Goal: Task Accomplishment & Management: Manage account settings

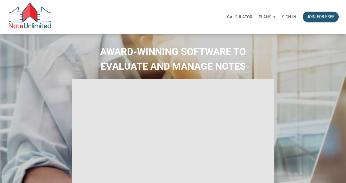
select select
type input "Introduction to new features"
select select
click at [291, 17] on p "Sign in" at bounding box center [289, 17] width 14 height 5
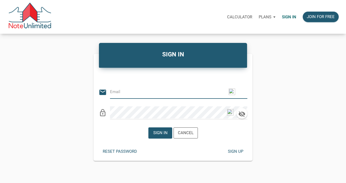
type input "citxllc@gmail.com"
click at [159, 133] on div "Sign in" at bounding box center [160, 133] width 14 height 6
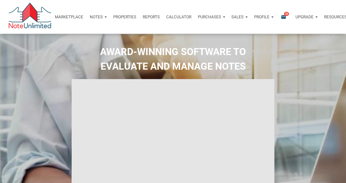
type input "Introduction to new features"
select select
click at [95, 16] on p "Notes" at bounding box center [96, 17] width 13 height 5
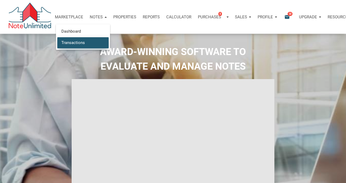
click at [77, 43] on link "Transactions" at bounding box center [82, 42] width 51 height 11
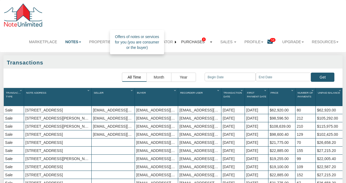
click at [197, 41] on link "Purchases 8" at bounding box center [196, 42] width 39 height 12
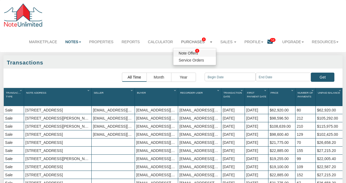
click at [187, 53] on link "Note Offers 8" at bounding box center [194, 53] width 43 height 7
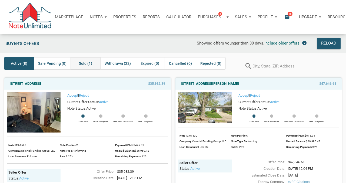
click at [83, 64] on span "Sold (1)" at bounding box center [85, 63] width 13 height 6
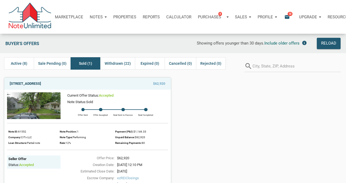
click at [41, 84] on link "[STREET_ADDRESS]" at bounding box center [25, 84] width 31 height 6
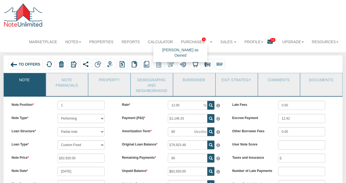
click at [170, 63] on img at bounding box center [171, 64] width 6 height 6
click at [102, 80] on link "Property" at bounding box center [108, 80] width 41 height 14
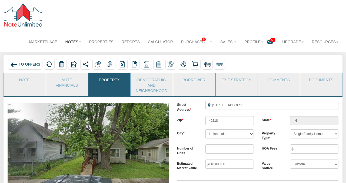
click at [74, 40] on link "Notes" at bounding box center [73, 42] width 24 height 12
click at [65, 54] on link "Dashboard" at bounding box center [63, 52] width 43 height 7
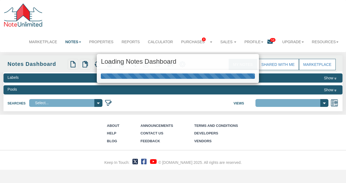
select select "316"
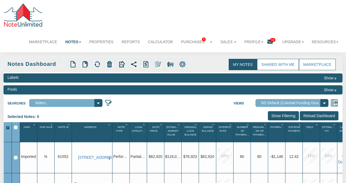
click at [109, 157] on img "button" at bounding box center [109, 159] width 4 height 4
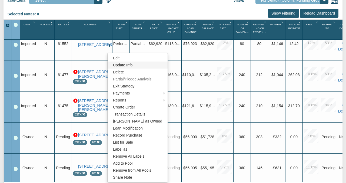
scroll to position [106, 0]
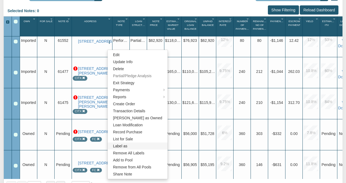
click at [121, 146] on link "Label as" at bounding box center [138, 146] width 60 height 7
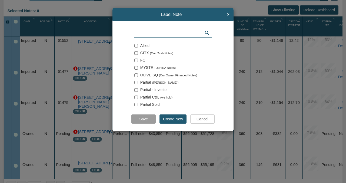
scroll to position [7, 0]
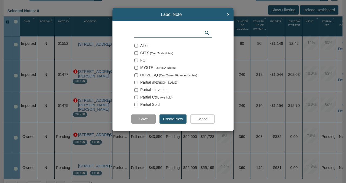
click at [136, 53] on input "checkbox" at bounding box center [136, 53] width 4 height 4
checkbox input "true"
click at [145, 119] on input "Save" at bounding box center [143, 119] width 24 height 9
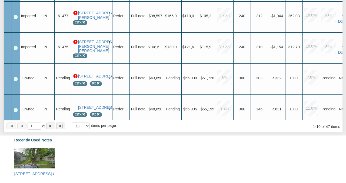
scroll to position [172, 0]
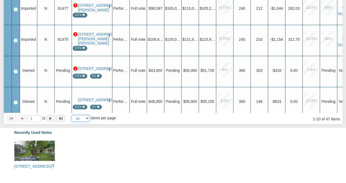
click at [88, 118] on select "10 25 50 100" at bounding box center [81, 118] width 18 height 7
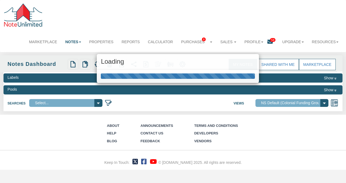
scroll to position [0, 0]
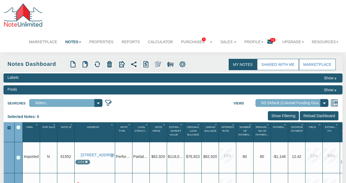
click at [284, 116] on input "Show Filtering" at bounding box center [283, 115] width 31 height 9
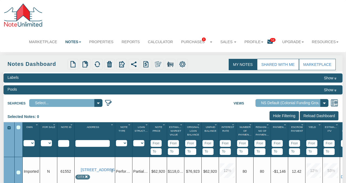
click at [98, 144] on input "text" at bounding box center [92, 143] width 34 height 7
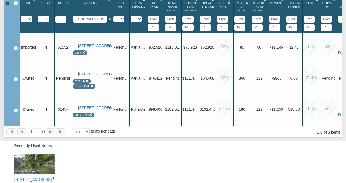
scroll to position [138, 0]
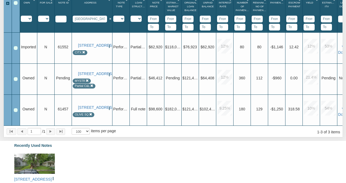
type input "indianapolis"
click at [88, 130] on select "10 25 50 100" at bounding box center [81, 131] width 18 height 7
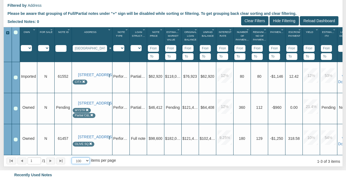
scroll to position [109, 0]
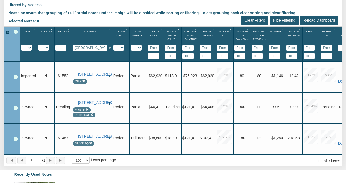
click at [255, 18] on input "Clear Filters" at bounding box center [254, 20] width 27 height 9
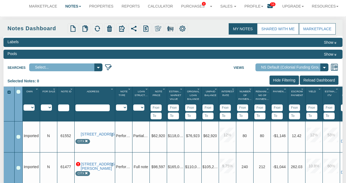
scroll to position [0, 0]
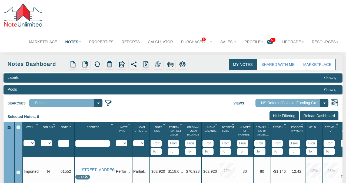
click at [280, 116] on input "Show Filtering" at bounding box center [284, 115] width 29 height 9
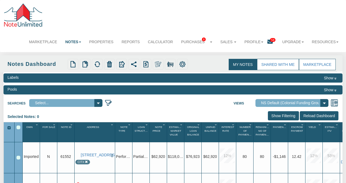
click at [280, 116] on input "Show Filtering" at bounding box center [283, 115] width 31 height 9
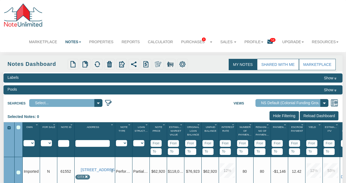
click at [32, 143] on select "Imported Owned Sold Closed Loan Mod" at bounding box center [29, 143] width 11 height 6
click at [334, 102] on img at bounding box center [335, 103] width 8 height 8
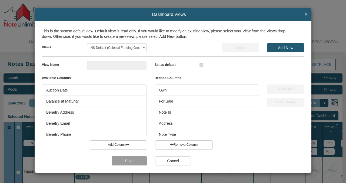
type input "NS Default (Colonial Funding Group) (Colonial Funding Group)"
checkbox input "true"
click at [306, 14] on span "×" at bounding box center [306, 14] width 2 height 5
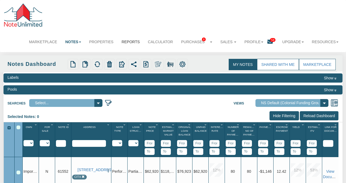
click at [135, 41] on link "Reports" at bounding box center [131, 42] width 26 height 12
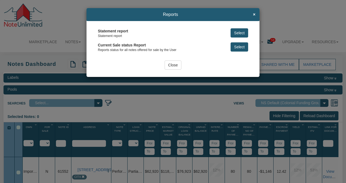
click at [174, 65] on input "Close" at bounding box center [173, 65] width 17 height 9
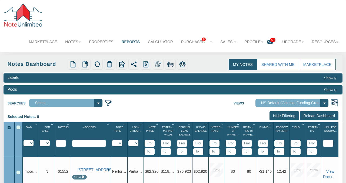
click at [269, 41] on icon at bounding box center [269, 41] width 5 height 5
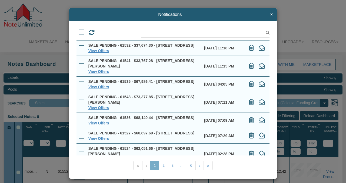
click at [81, 32] on span at bounding box center [82, 32] width 6 height 6
click at [79, 30] on input "checkbox" at bounding box center [79, 30] width 0 height 0
click at [251, 51] on icon at bounding box center [251, 48] width 5 height 6
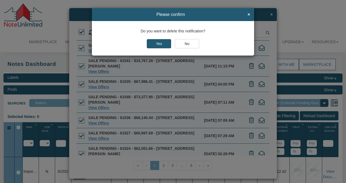
click at [157, 43] on input "Yes" at bounding box center [159, 43] width 24 height 9
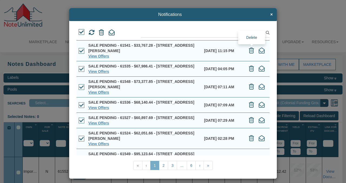
click at [251, 51] on icon at bounding box center [251, 51] width 5 height 6
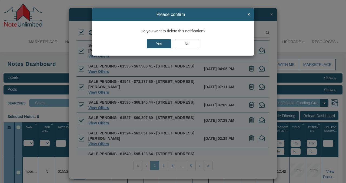
click at [160, 44] on input "Yes" at bounding box center [159, 43] width 24 height 9
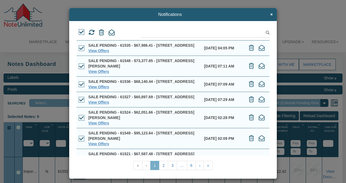
click at [271, 14] on span "×" at bounding box center [271, 14] width 2 height 5
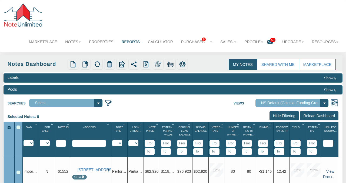
click at [330, 171] on link "View Documents" at bounding box center [332, 174] width 19 height 10
